Goal: Task Accomplishment & Management: Manage account settings

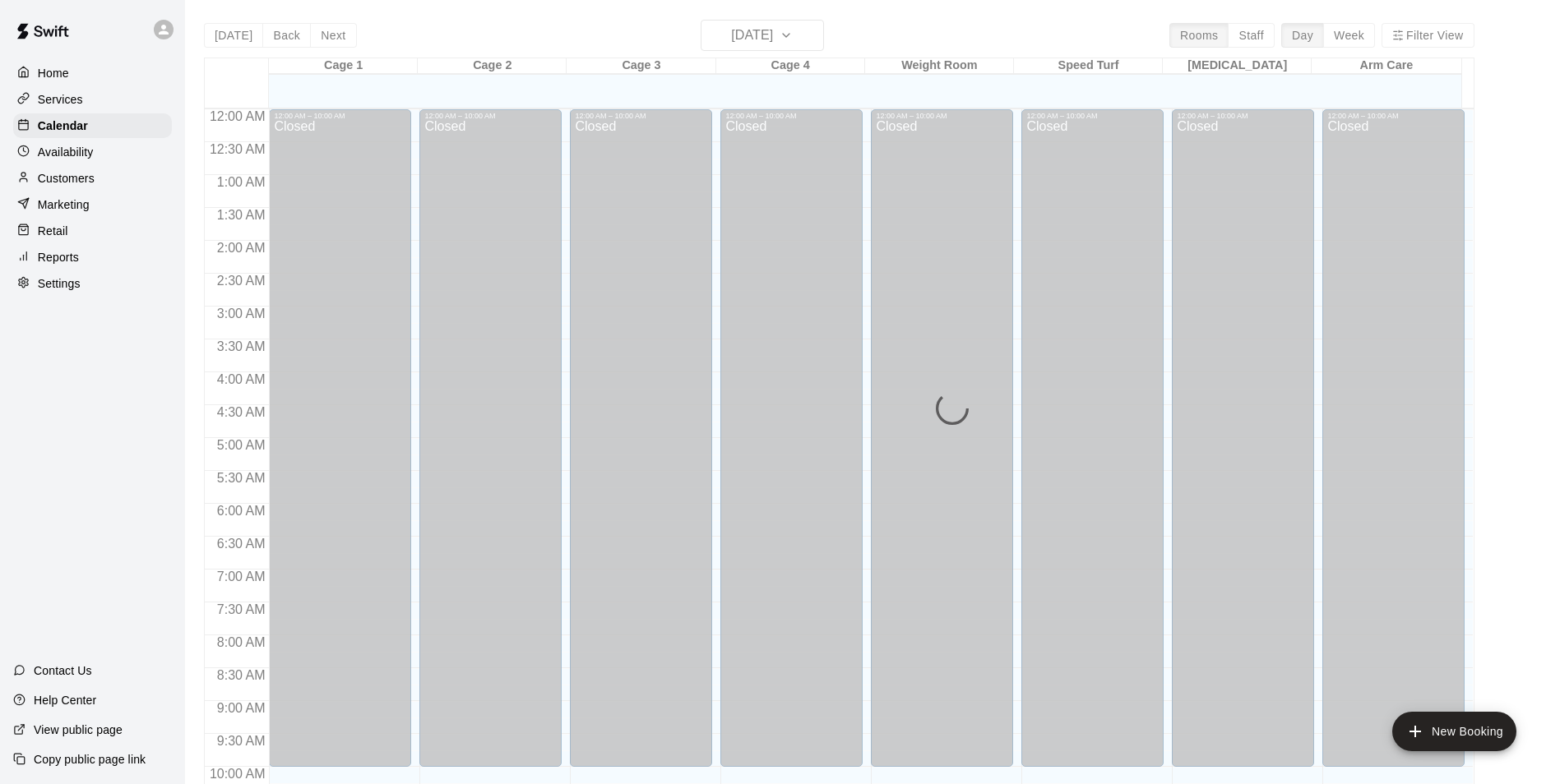
scroll to position [506, 0]
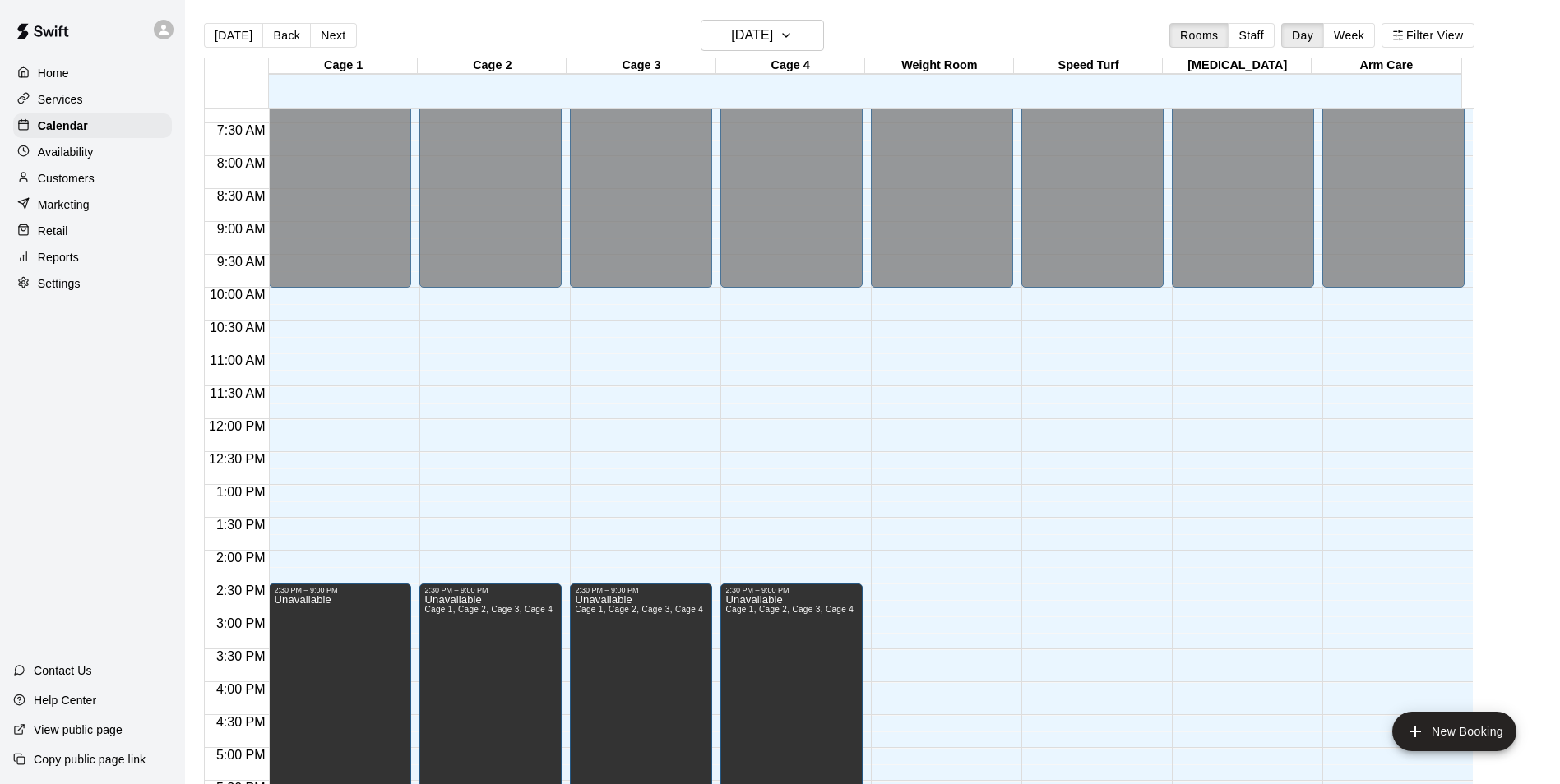
scroll to position [241, 0]
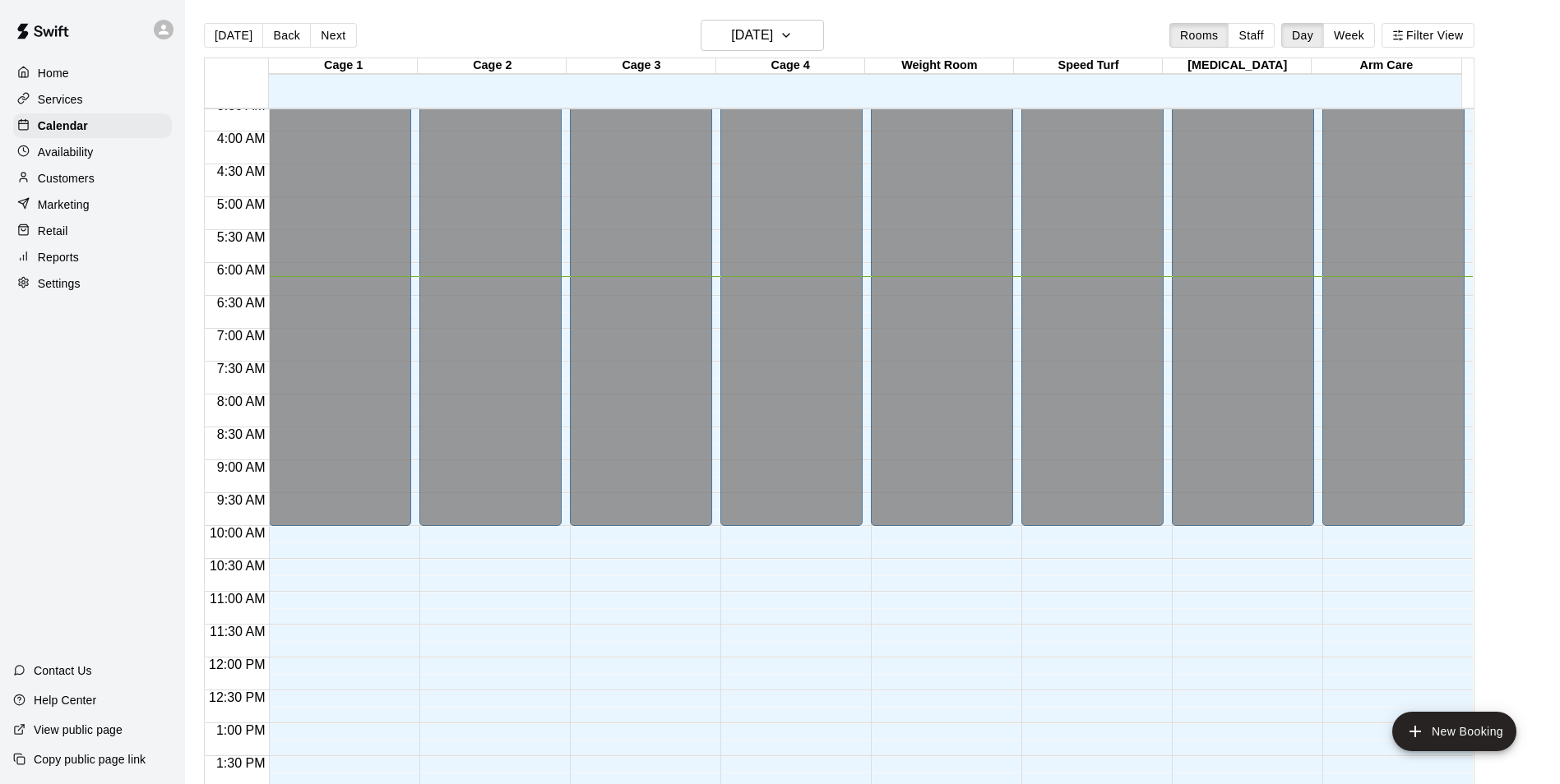
click at [71, 176] on p "Customers" at bounding box center [66, 178] width 57 height 17
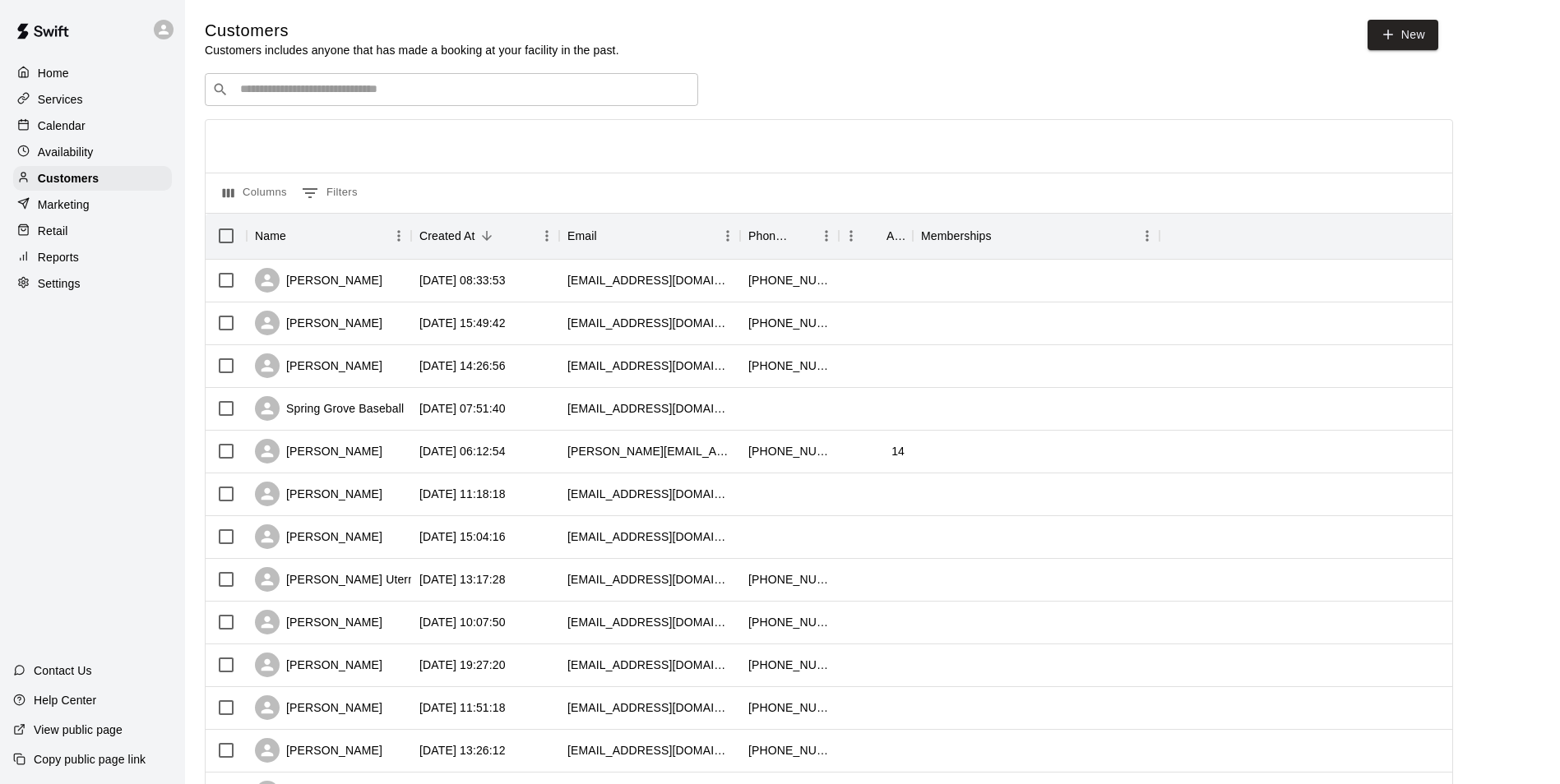
drag, startPoint x: 346, startPoint y: 89, endPoint x: 361, endPoint y: 89, distance: 15.0
click at [347, 89] on input "Search customers by name or email" at bounding box center [463, 90] width 456 height 17
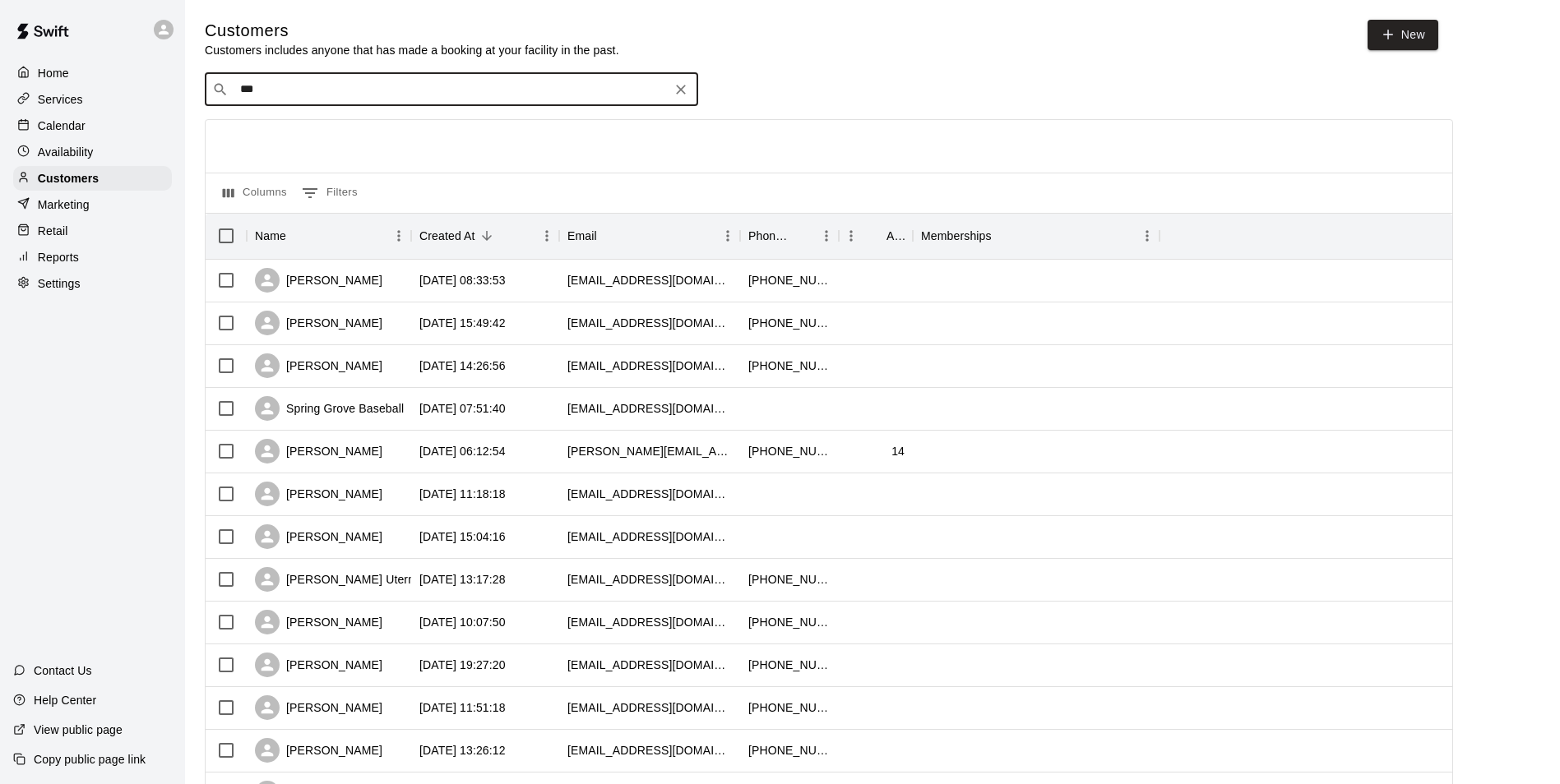
type input "****"
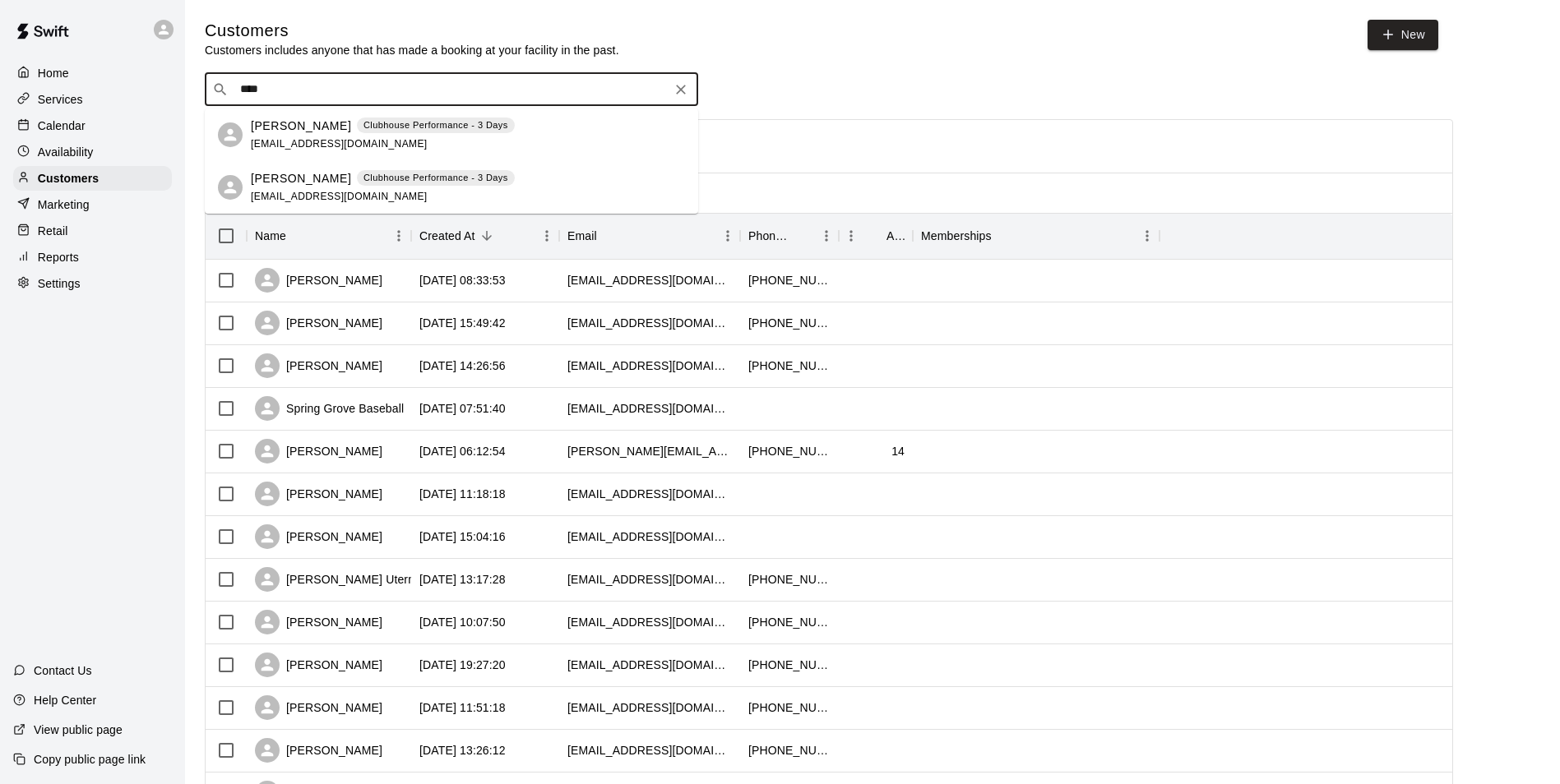
click at [282, 191] on span "3keepers3@gmail.com" at bounding box center [338, 197] width 176 height 12
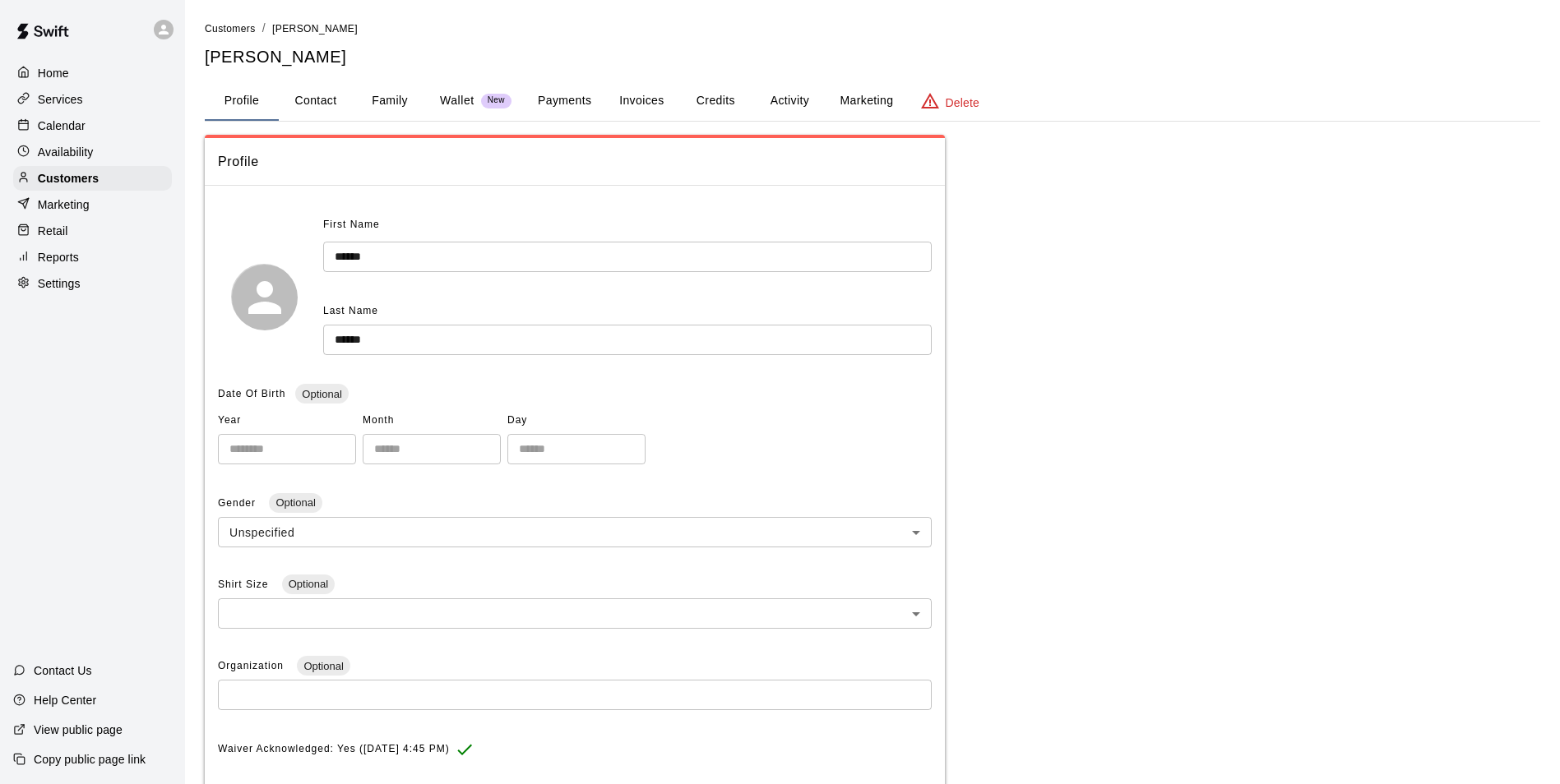
click at [789, 97] on button "Activity" at bounding box center [789, 101] width 74 height 40
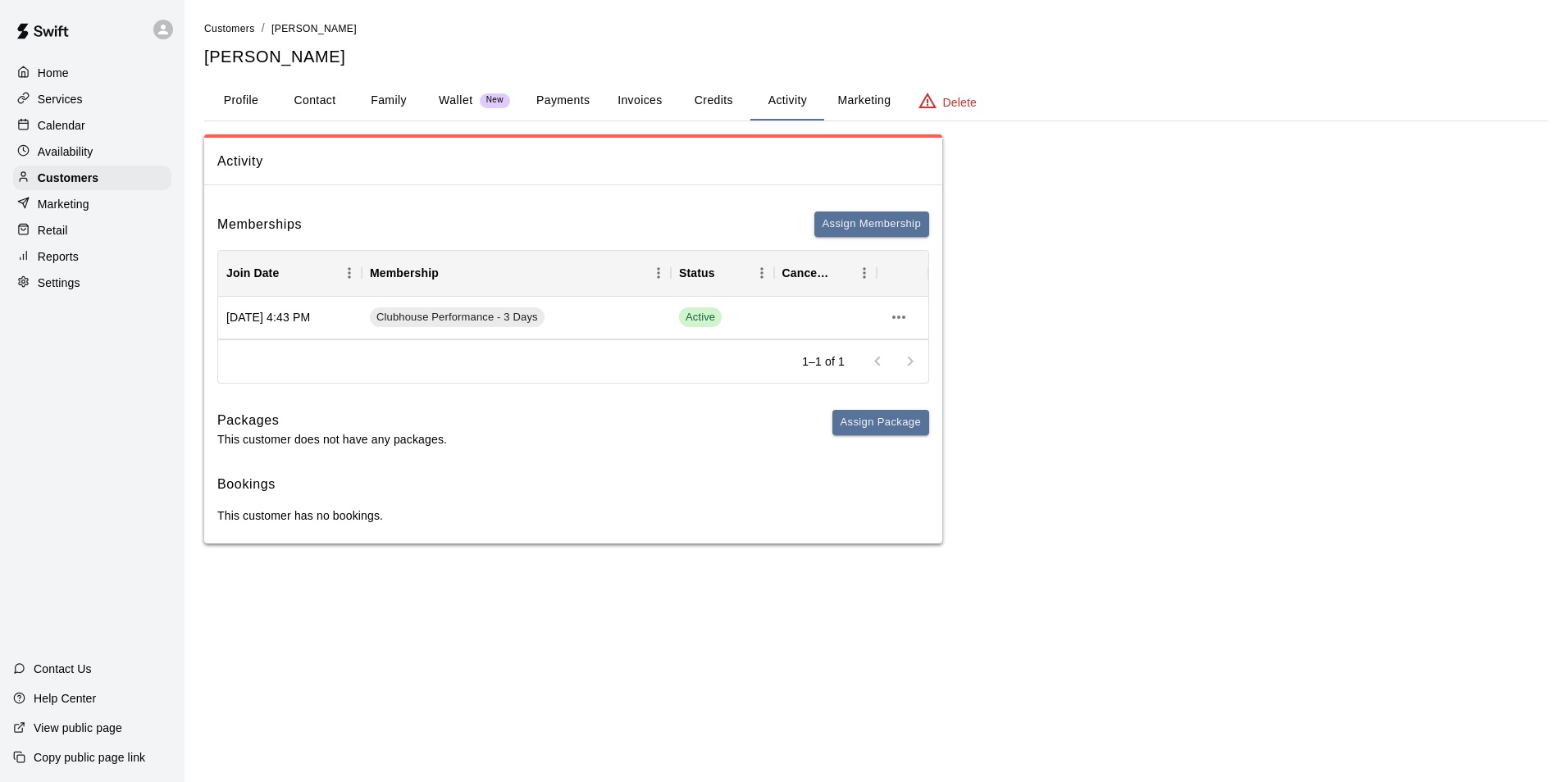
click at [559, 105] on button "Payments" at bounding box center [562, 101] width 80 height 40
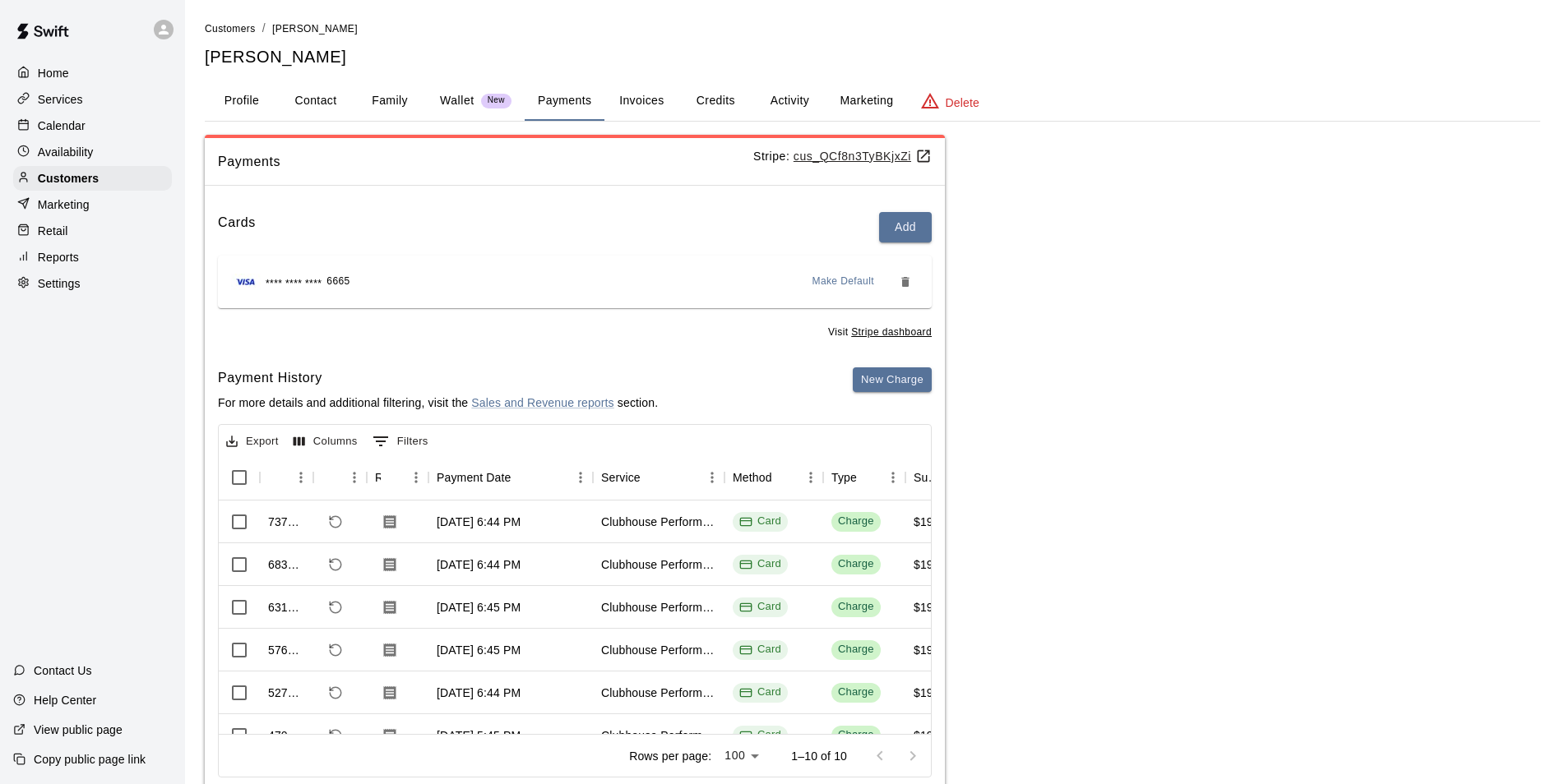
click at [797, 99] on button "Activity" at bounding box center [789, 101] width 74 height 40
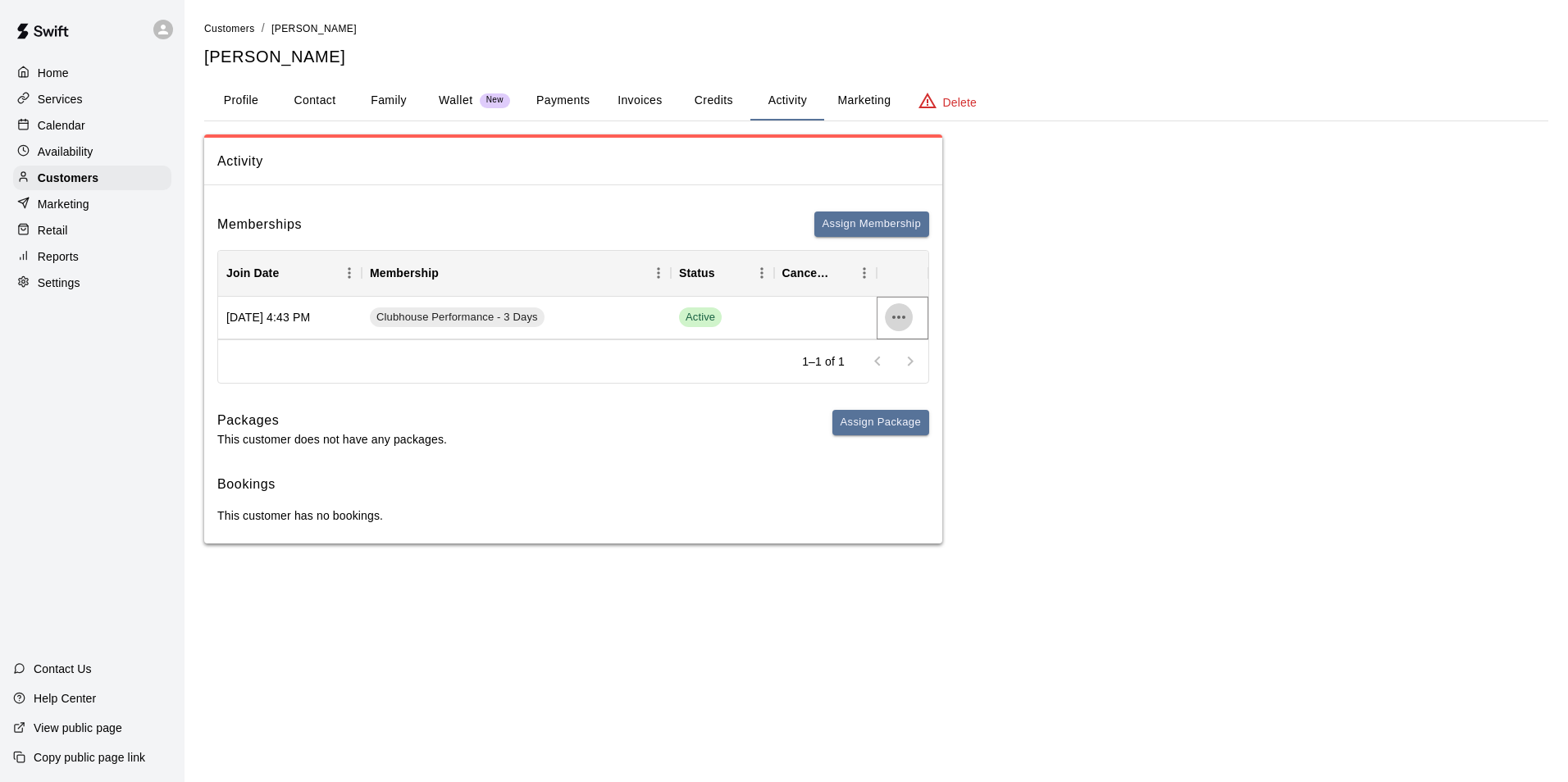
click at [902, 321] on icon "more actions" at bounding box center [899, 317] width 19 height 19
click at [903, 356] on li "View details" at bounding box center [931, 352] width 92 height 27
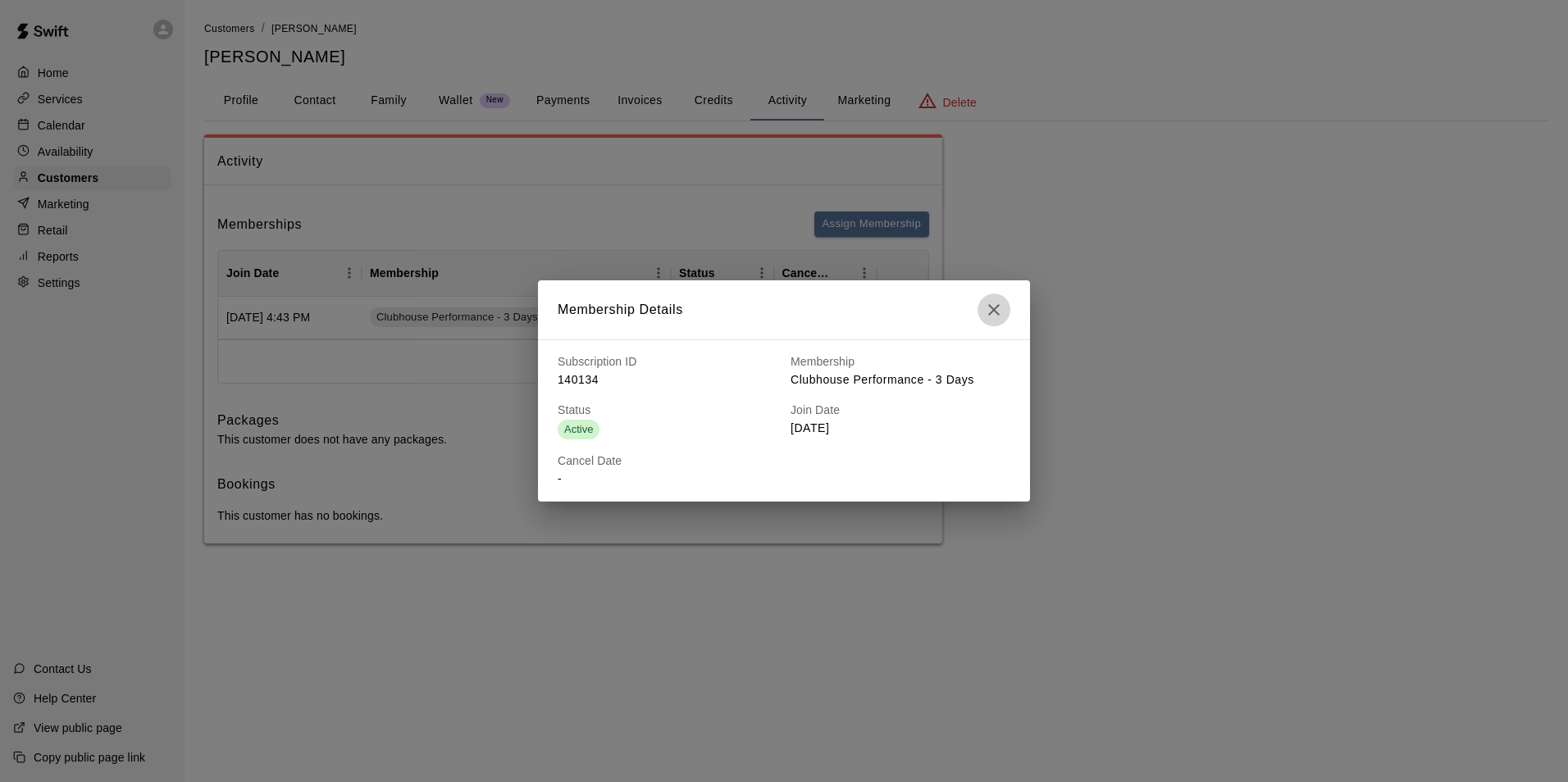
click at [998, 303] on icon "button" at bounding box center [994, 310] width 19 height 19
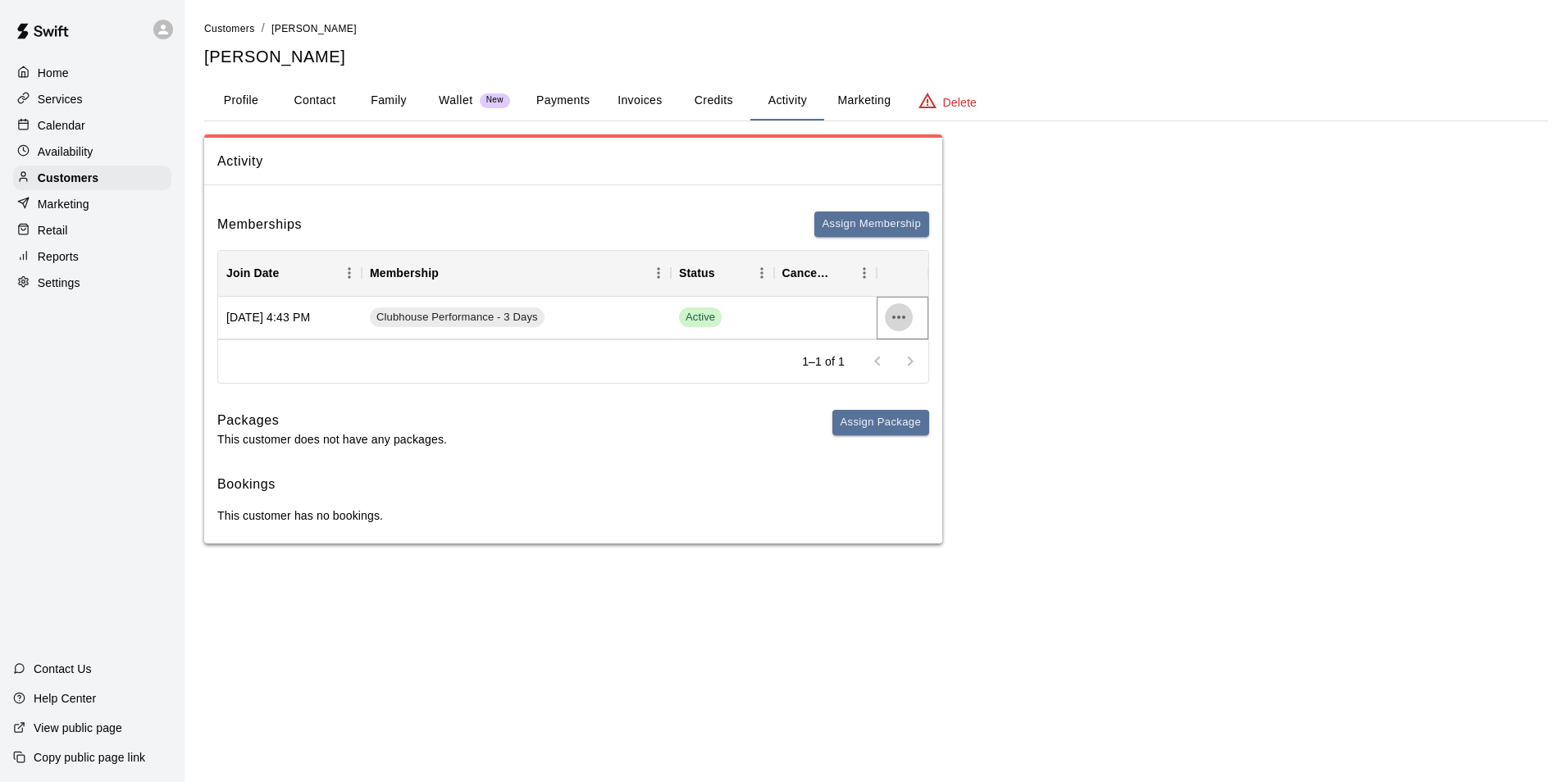
click at [896, 318] on icon "more actions" at bounding box center [899, 317] width 19 height 19
click at [915, 376] on li "Cancel" at bounding box center [931, 379] width 92 height 27
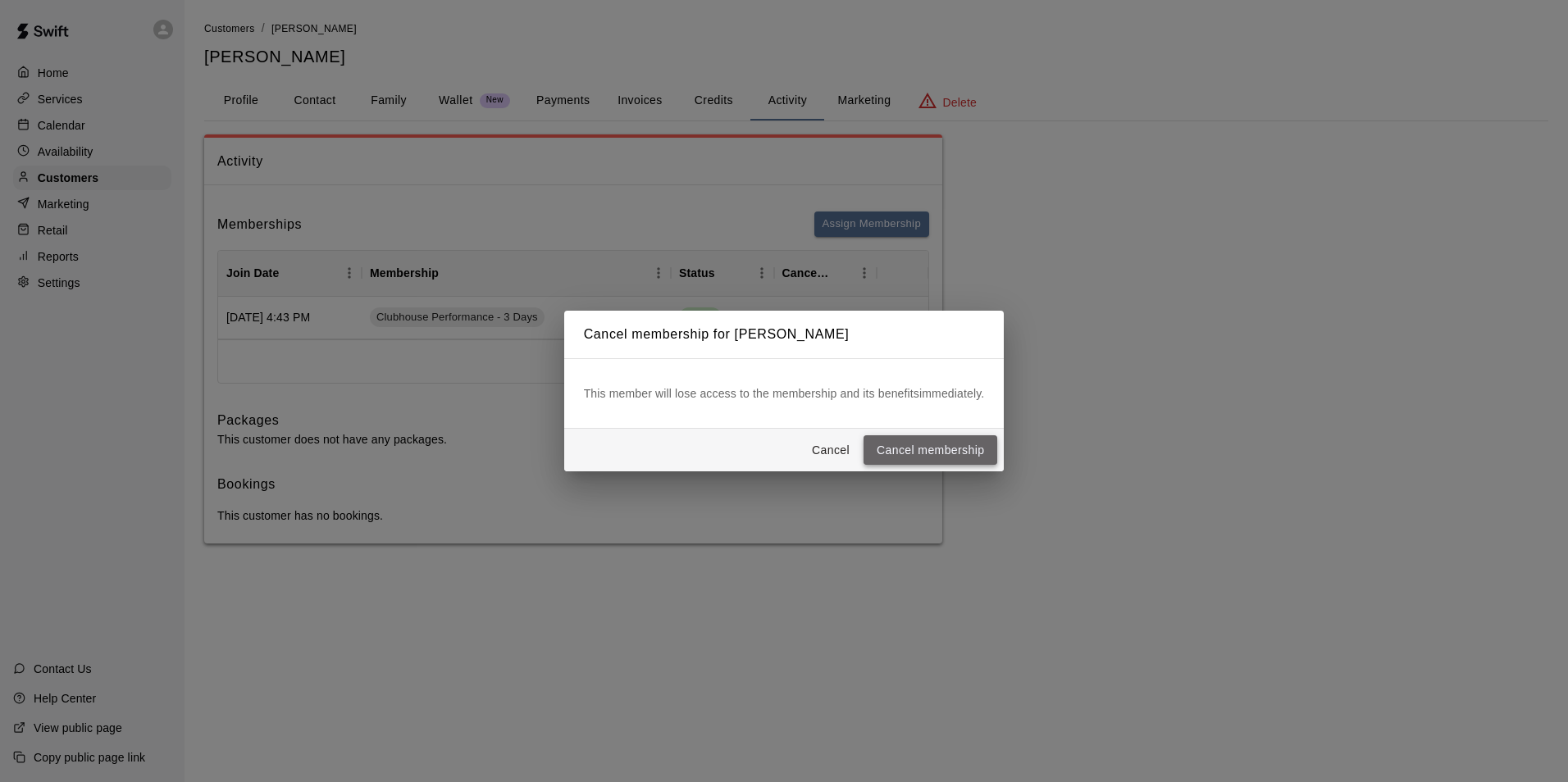
click at [906, 449] on button "Cancel membership" at bounding box center [931, 450] width 134 height 30
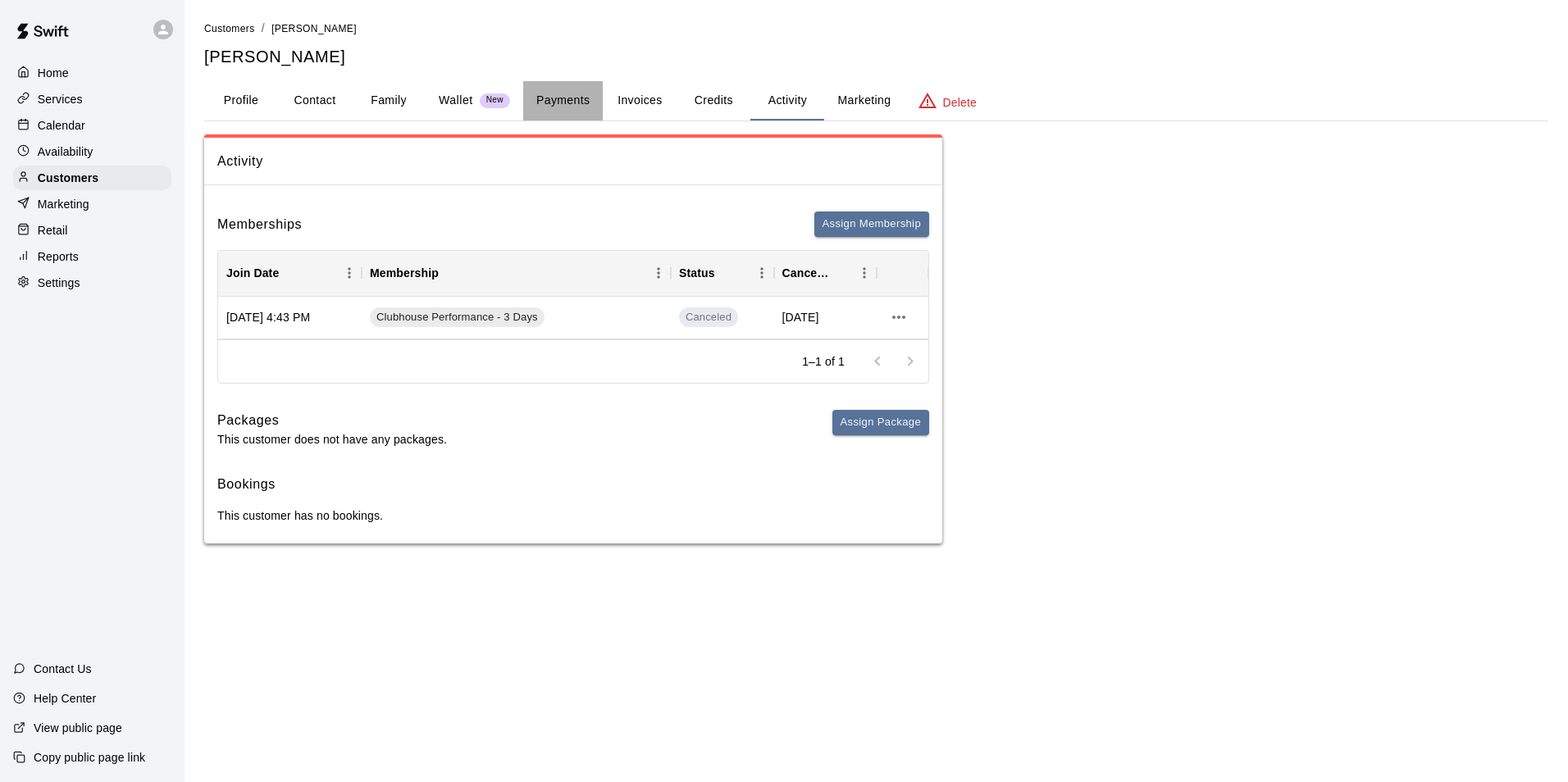
click at [558, 94] on button "Payments" at bounding box center [562, 101] width 80 height 40
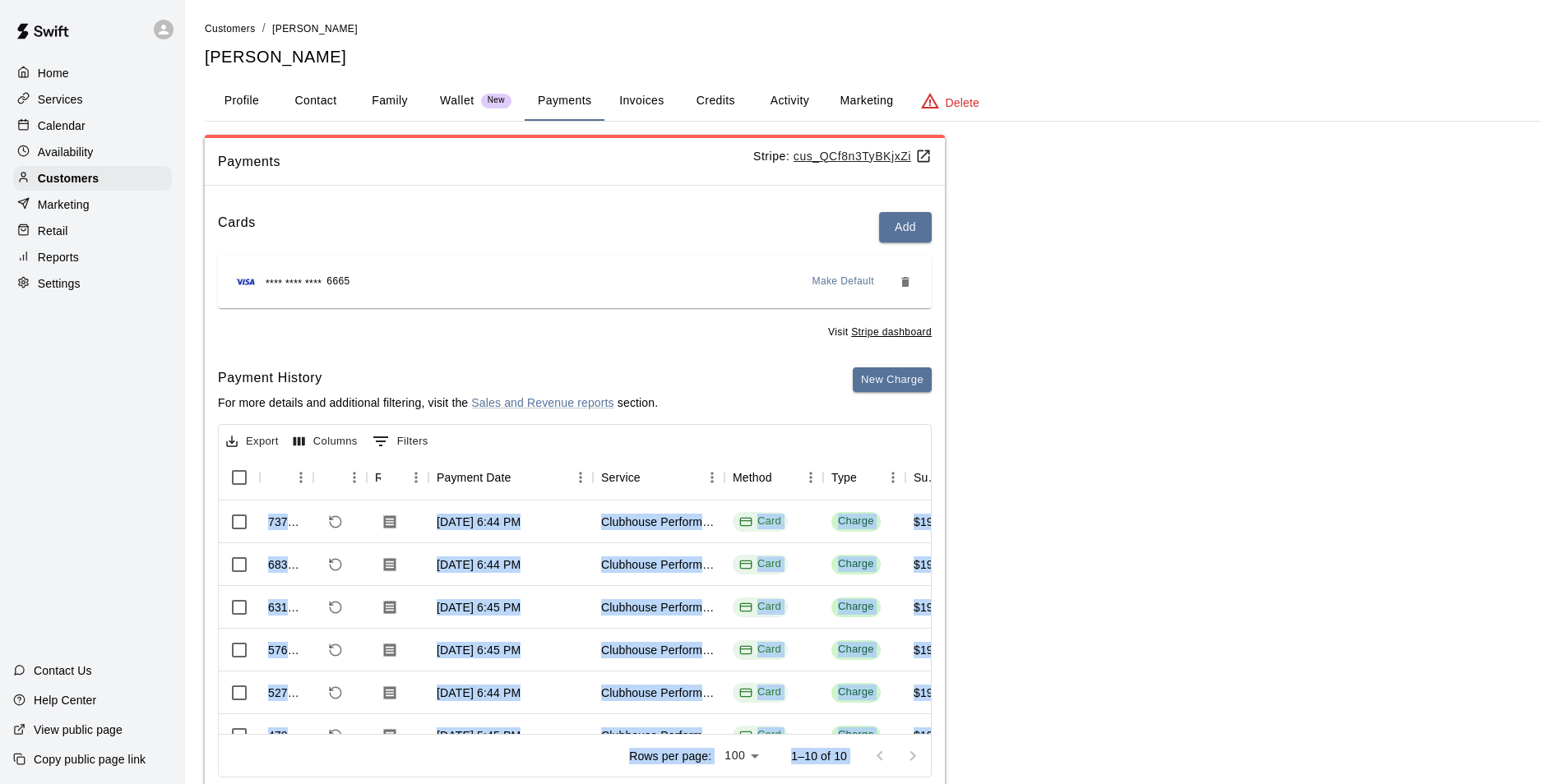
drag, startPoint x: 387, startPoint y: 708, endPoint x: 443, endPoint y: 710, distance: 56.0
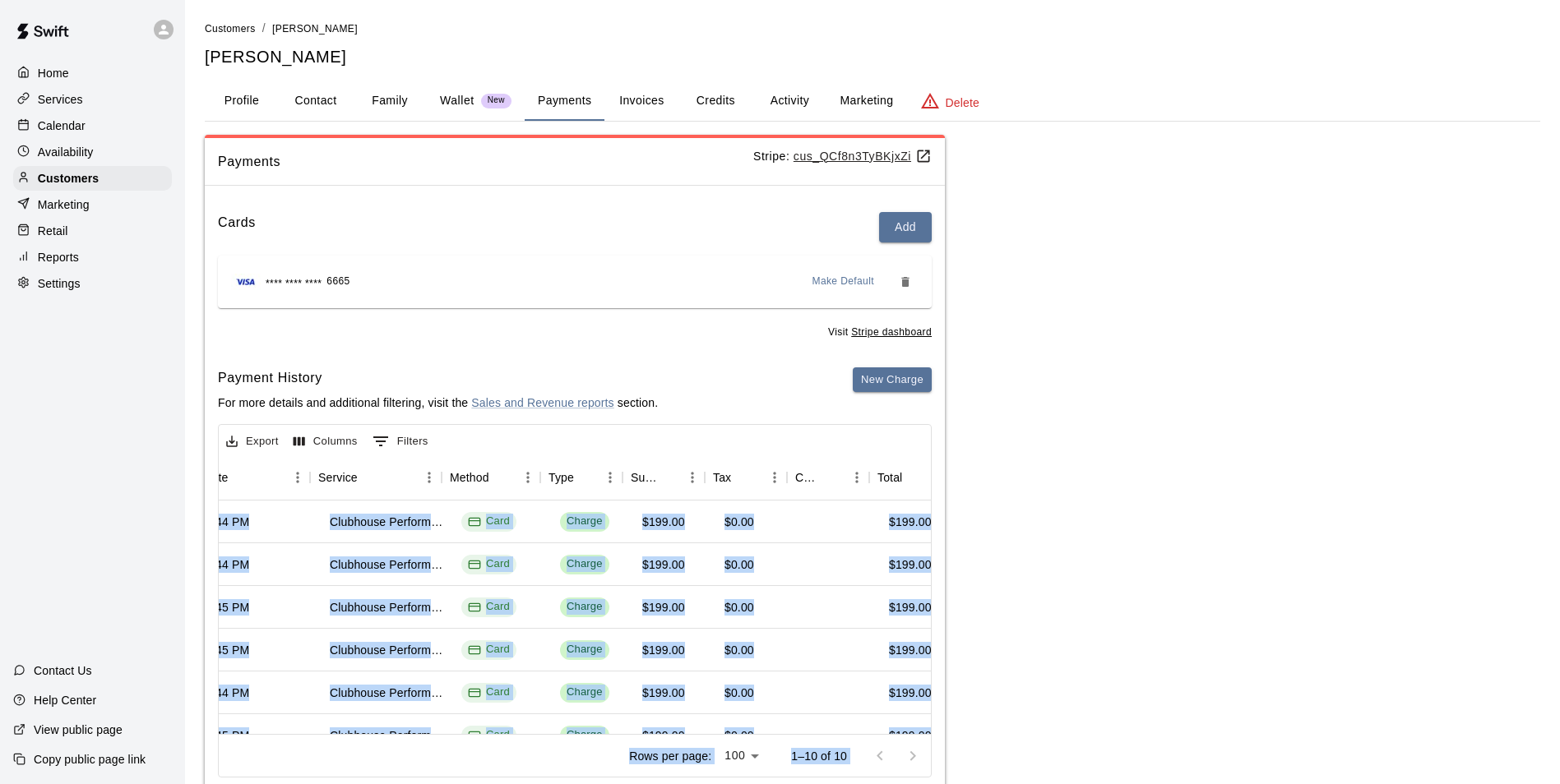
scroll to position [0, 334]
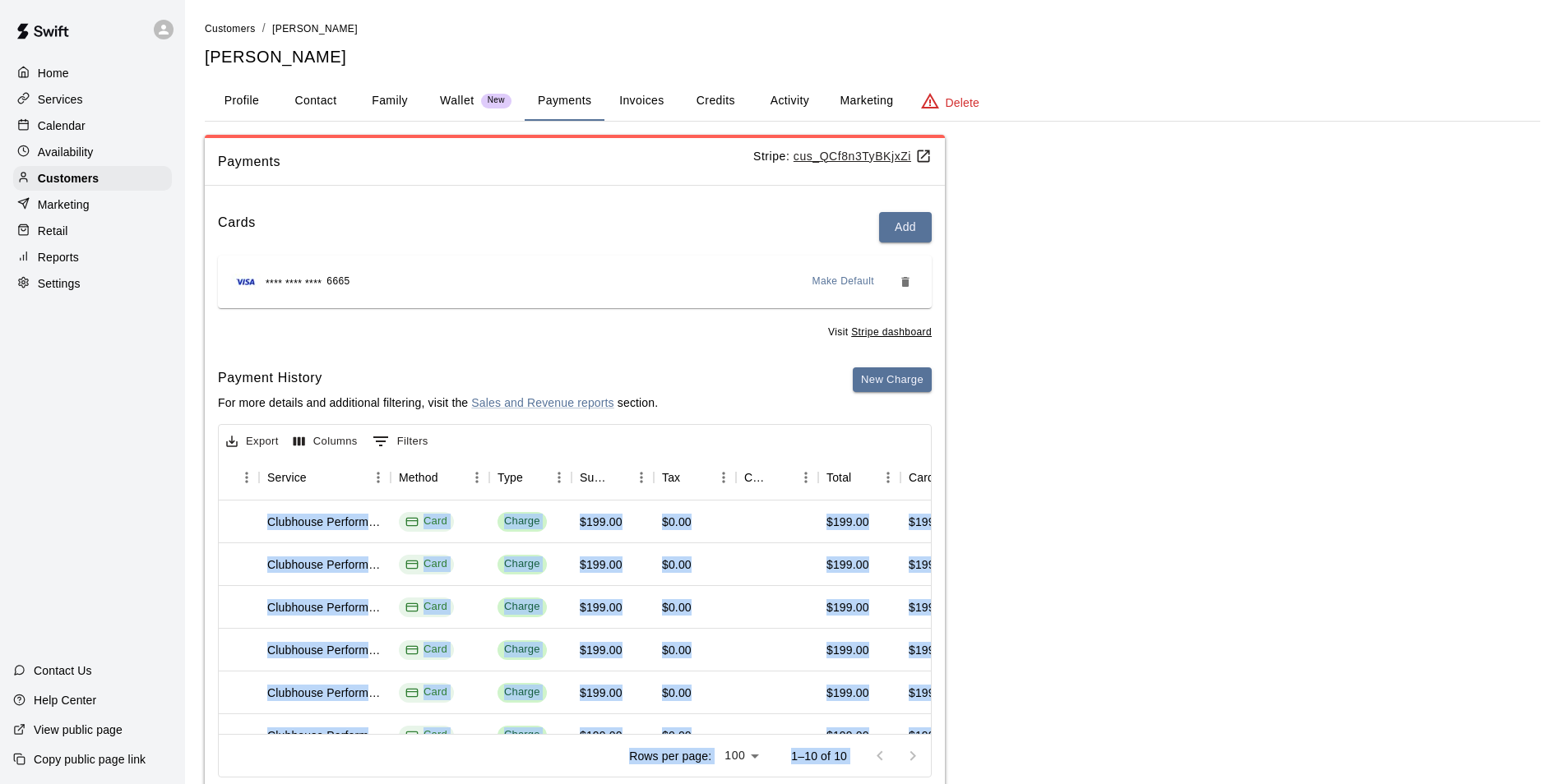
click at [495, 743] on div "Rows per page: 100 *** 1–10 of 10" at bounding box center [574, 756] width 712 height 43
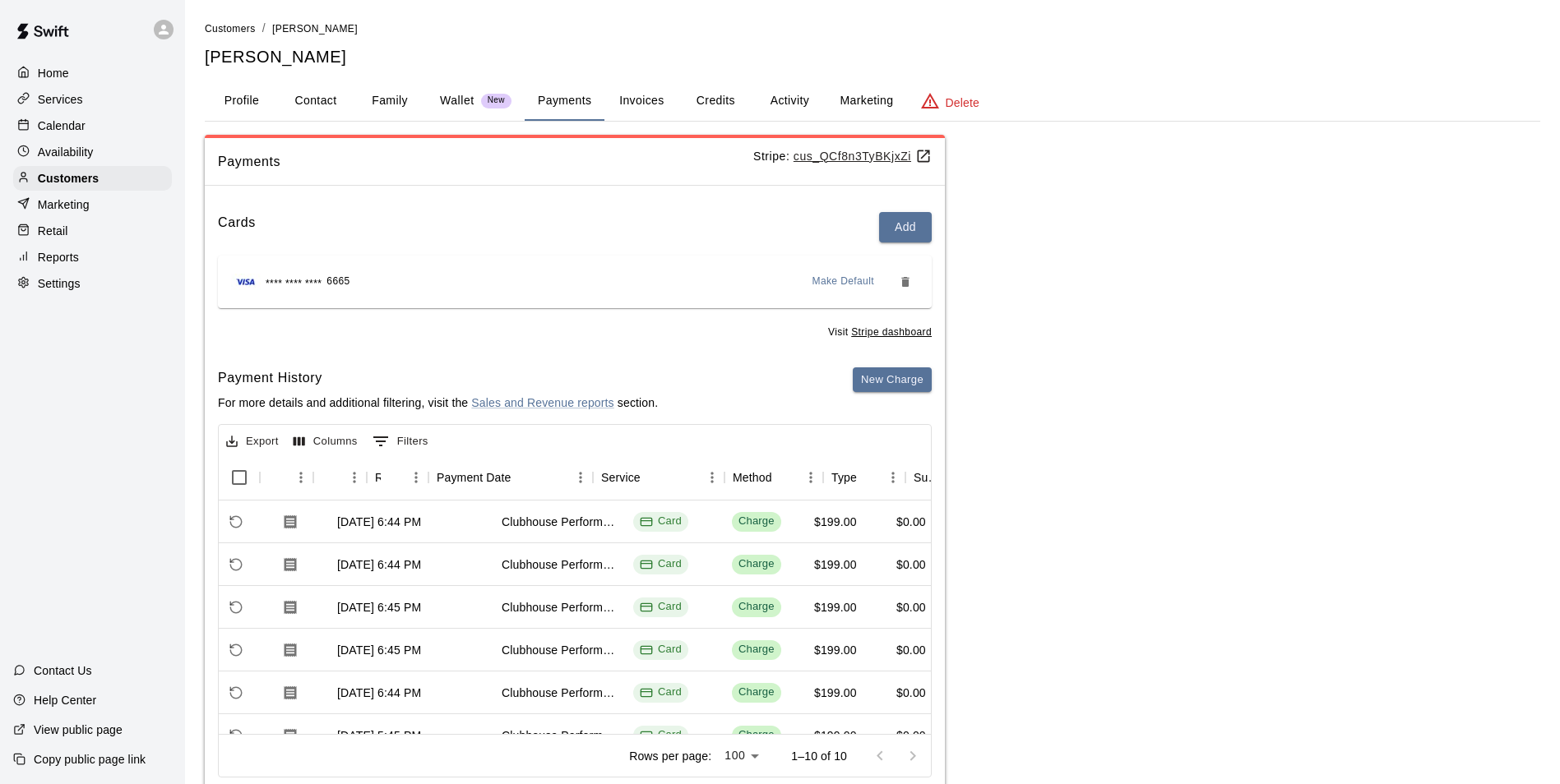
scroll to position [0, 0]
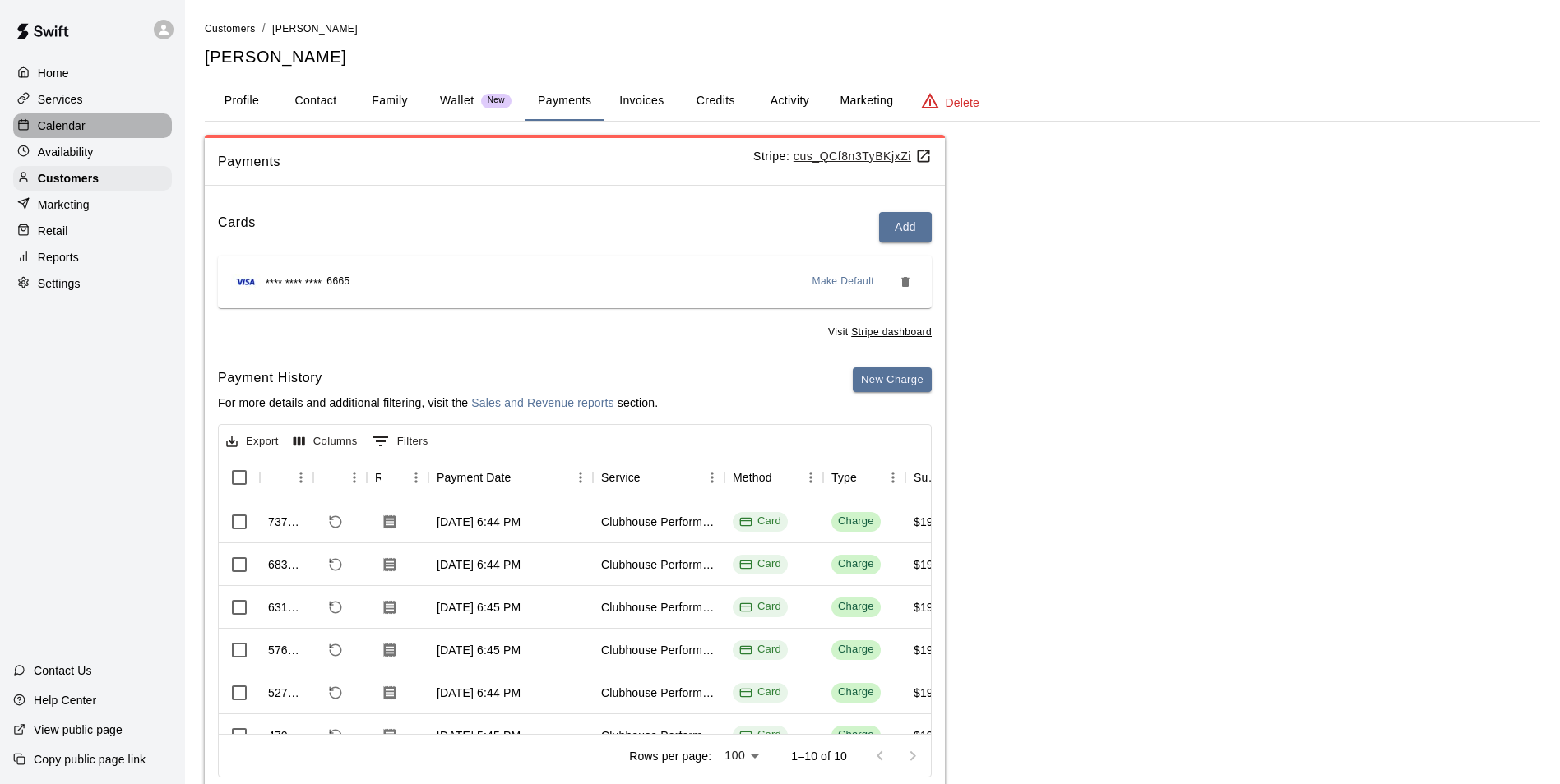
click at [75, 119] on div "Calendar" at bounding box center [93, 125] width 159 height 24
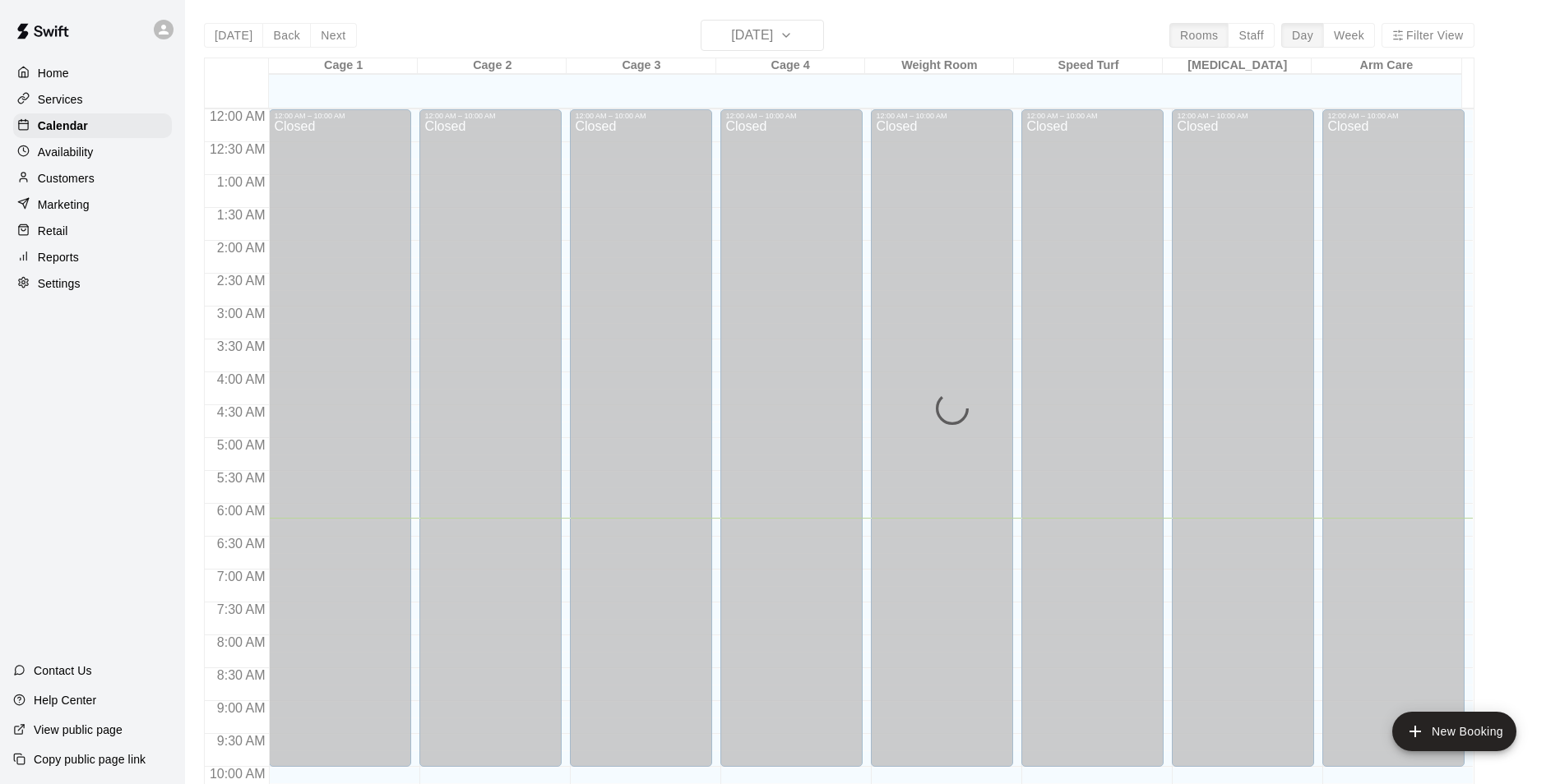
scroll to position [409, 0]
